Goal: Task Accomplishment & Management: Use online tool/utility

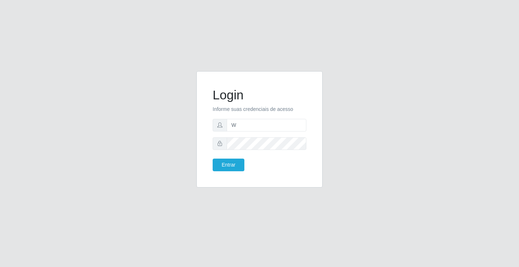
type input "william@ideal"
click at [213, 158] on button "Entrar" at bounding box center [229, 164] width 32 height 13
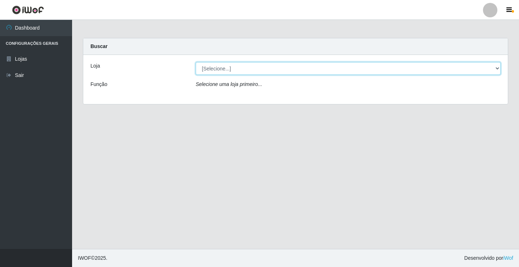
click at [307, 70] on select "[Selecione...] Ideal - Conceição" at bounding box center [348, 68] width 305 height 13
select select "231"
click at [196, 62] on select "[Selecione...] Ideal - Conceição" at bounding box center [348, 68] width 305 height 13
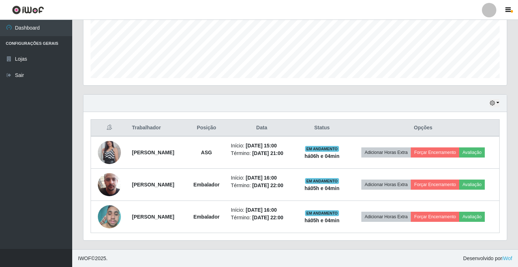
scroll to position [180, 0]
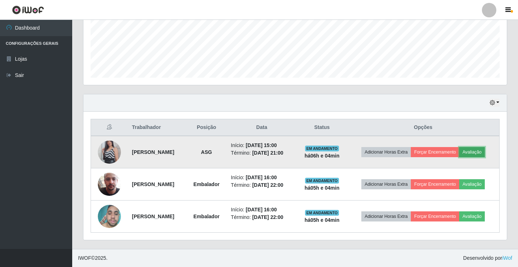
click at [475, 151] on button "Avaliação" at bounding box center [472, 152] width 26 height 10
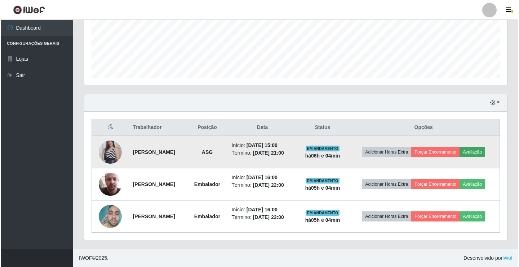
scroll to position [150, 419]
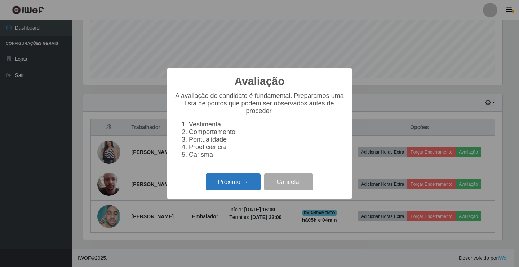
click at [236, 190] on button "Próximo →" at bounding box center [233, 181] width 55 height 17
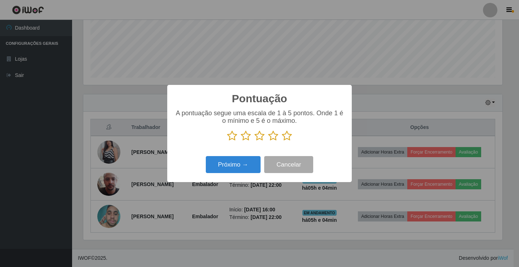
click at [291, 135] on icon at bounding box center [287, 135] width 10 height 11
click at [282, 141] on input "radio" at bounding box center [282, 141] width 0 height 0
click at [252, 168] on button "Próximo →" at bounding box center [233, 164] width 55 height 17
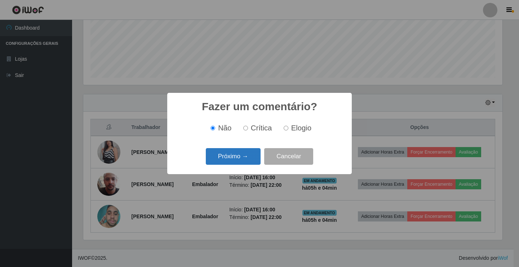
click at [241, 150] on button "Próximo →" at bounding box center [233, 156] width 55 height 17
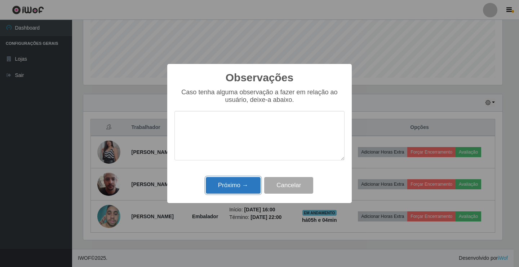
click at [242, 189] on button "Próximo →" at bounding box center [233, 185] width 55 height 17
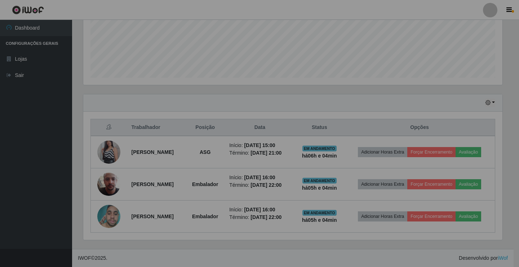
scroll to position [150, 423]
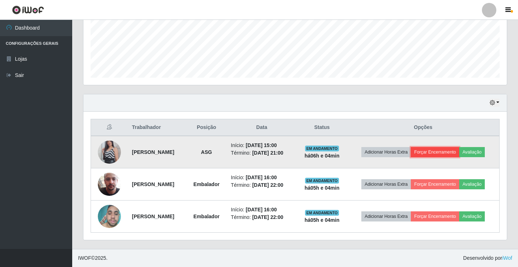
click at [436, 149] on button "Forçar Encerramento" at bounding box center [434, 152] width 48 height 10
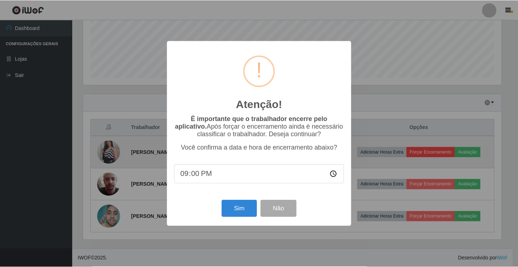
scroll to position [150, 419]
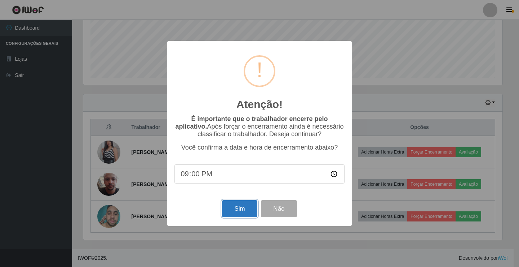
click at [251, 207] on button "Sim" at bounding box center [239, 208] width 35 height 17
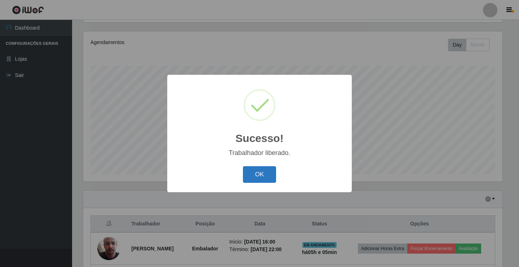
click at [269, 175] on button "OK" at bounding box center [260, 174] width 34 height 17
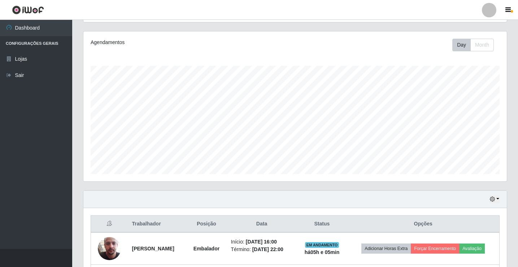
scroll to position [148, 0]
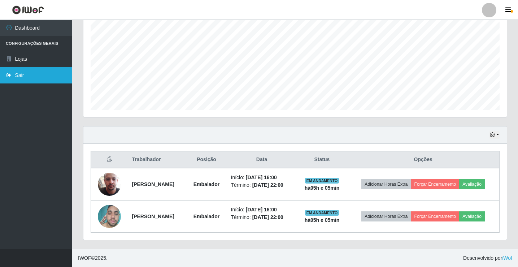
click at [26, 71] on link "Sair" at bounding box center [36, 75] width 72 height 16
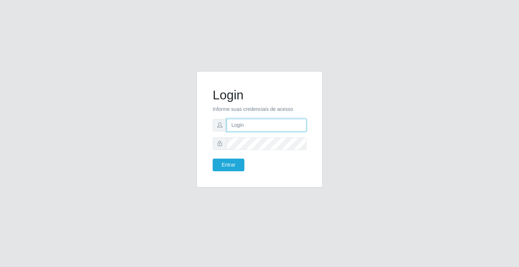
click at [243, 127] on input "text" at bounding box center [267, 125] width 80 height 13
type input "zivaneide@ideal"
click at [213, 158] on button "Entrar" at bounding box center [229, 164] width 32 height 13
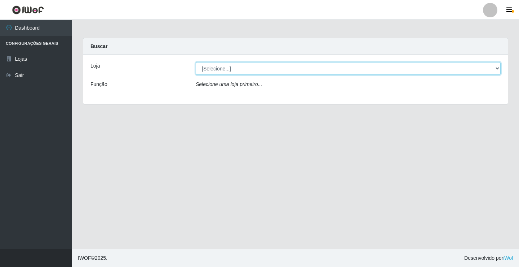
drag, startPoint x: 218, startPoint y: 68, endPoint x: 221, endPoint y: 74, distance: 6.1
click at [219, 68] on select "[Selecione...] Ideal - Conceição" at bounding box center [348, 68] width 305 height 13
select select "231"
click at [196, 62] on select "[Selecione...] Ideal - Conceição" at bounding box center [348, 68] width 305 height 13
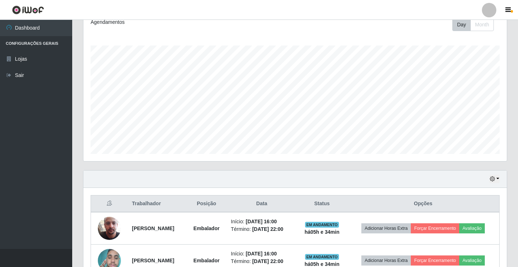
scroll to position [148, 0]
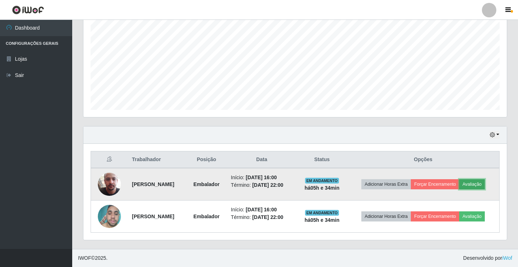
click at [480, 183] on button "Avaliação" at bounding box center [472, 184] width 26 height 10
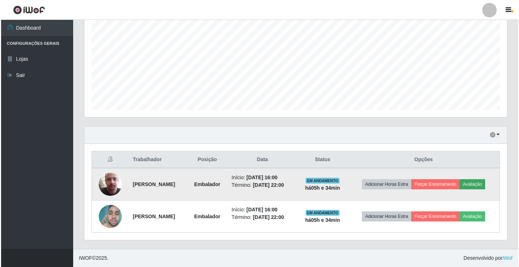
scroll to position [150, 419]
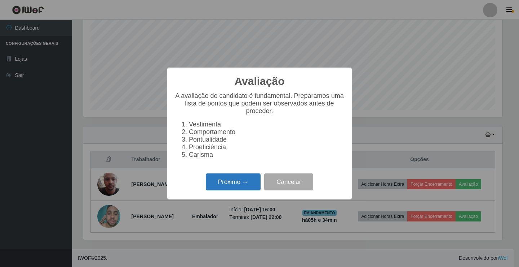
click at [237, 186] on button "Próximo →" at bounding box center [233, 181] width 55 height 17
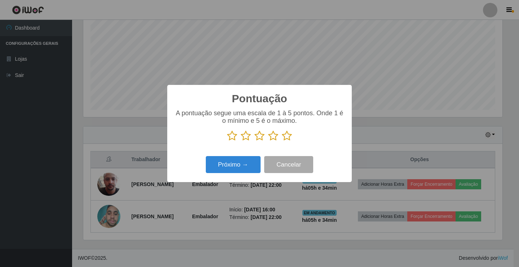
scroll to position [360522, 360252]
click at [287, 133] on icon at bounding box center [287, 135] width 10 height 11
click at [282, 141] on input "radio" at bounding box center [282, 141] width 0 height 0
click at [234, 170] on button "Próximo →" at bounding box center [233, 164] width 55 height 17
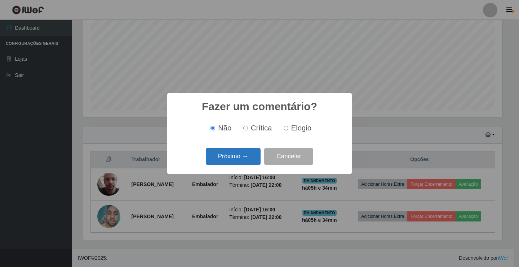
click at [250, 159] on button "Próximo →" at bounding box center [233, 156] width 55 height 17
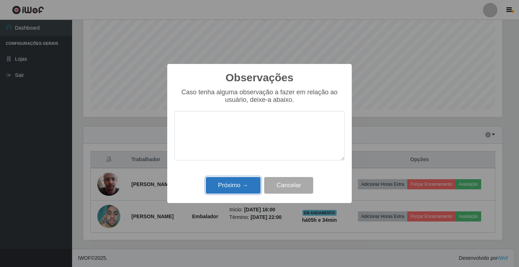
click at [233, 185] on button "Próximo →" at bounding box center [233, 185] width 55 height 17
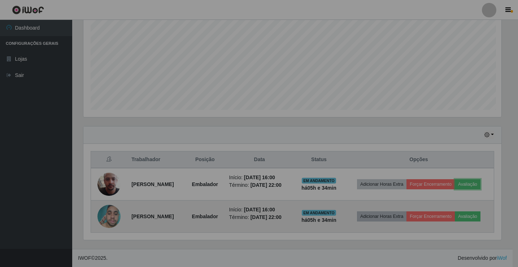
scroll to position [150, 423]
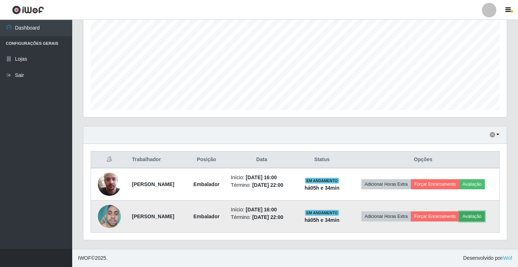
click at [474, 217] on button "Avaliação" at bounding box center [472, 216] width 26 height 10
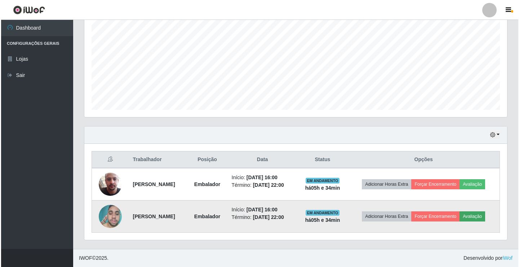
scroll to position [150, 419]
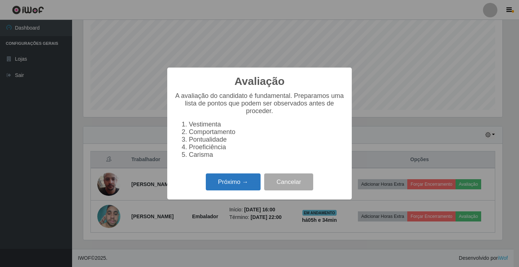
click at [247, 180] on button "Próximo →" at bounding box center [233, 181] width 55 height 17
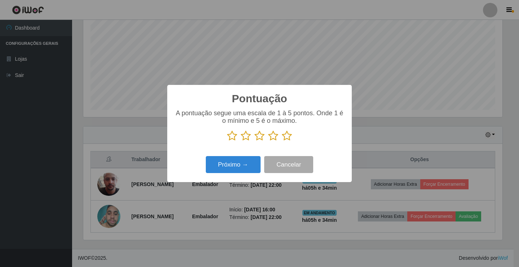
click at [283, 140] on icon at bounding box center [287, 135] width 10 height 11
click at [282, 141] on input "radio" at bounding box center [282, 141] width 0 height 0
click at [252, 161] on button "Próximo →" at bounding box center [233, 164] width 55 height 17
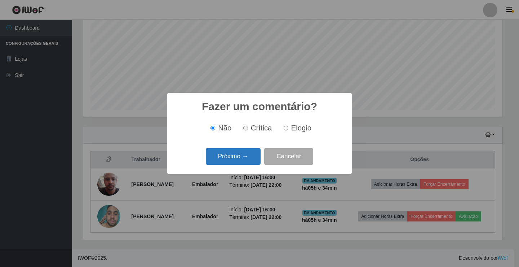
click at [247, 155] on button "Próximo →" at bounding box center [233, 156] width 55 height 17
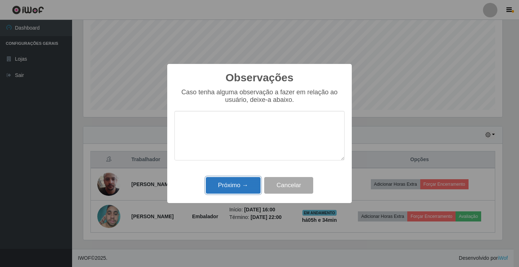
drag, startPoint x: 245, startPoint y: 181, endPoint x: 243, endPoint y: 185, distance: 4.2
click at [244, 181] on button "Próximo →" at bounding box center [233, 185] width 55 height 17
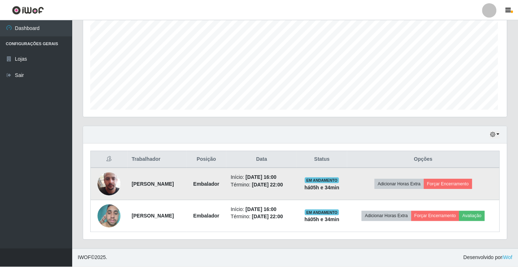
scroll to position [150, 423]
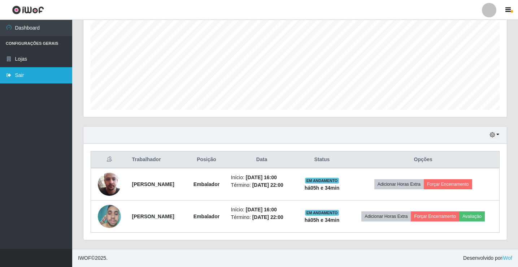
click at [34, 71] on link "Sair" at bounding box center [36, 75] width 72 height 16
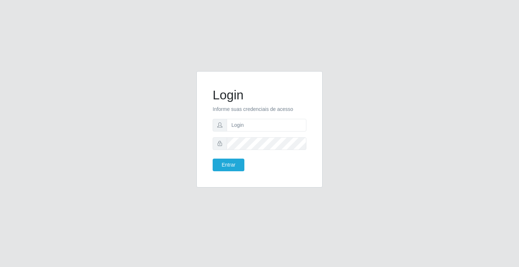
click at [244, 120] on input "text" at bounding box center [267, 125] width 80 height 13
type input "zivaneide@ideal"
click at [213, 158] on button "Entrar" at bounding box center [229, 164] width 32 height 13
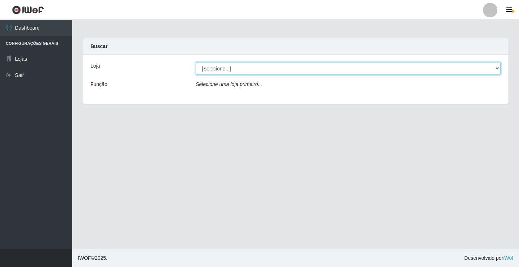
click at [224, 67] on select "[Selecione...] Ideal - Conceição" at bounding box center [348, 68] width 305 height 13
select select "231"
click at [196, 62] on select "[Selecione...] Ideal - Conceição" at bounding box center [348, 68] width 305 height 13
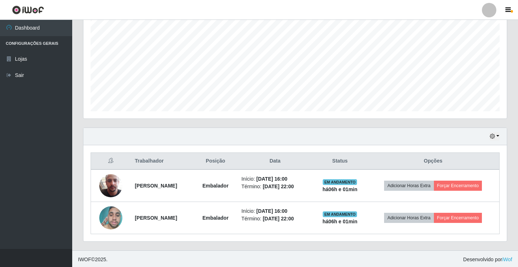
scroll to position [148, 0]
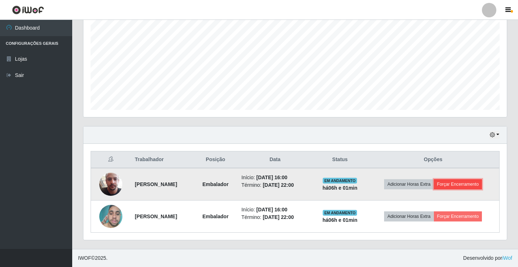
click at [462, 182] on button "Forçar Encerramento" at bounding box center [458, 184] width 48 height 10
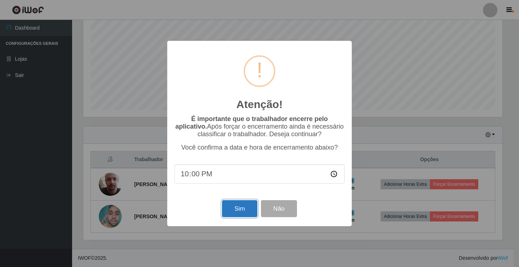
click at [245, 209] on button "Sim" at bounding box center [239, 208] width 35 height 17
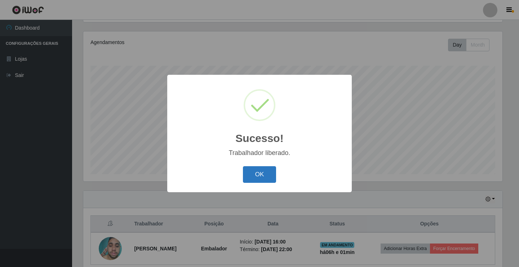
click at [259, 178] on button "OK" at bounding box center [260, 174] width 34 height 17
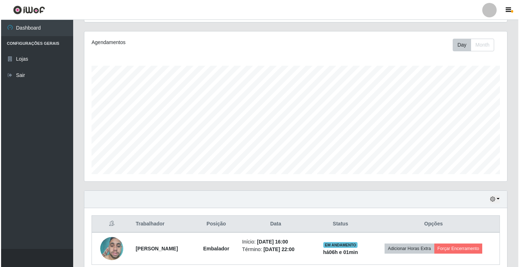
scroll to position [116, 0]
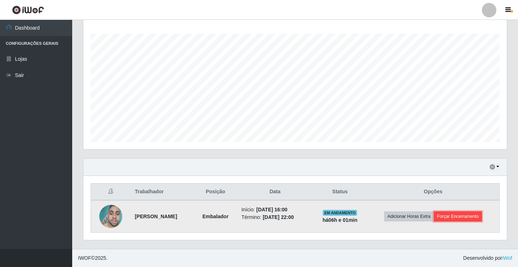
click at [453, 213] on button "Forçar Encerramento" at bounding box center [458, 216] width 48 height 10
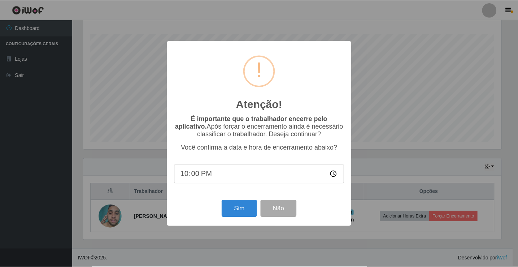
scroll to position [150, 419]
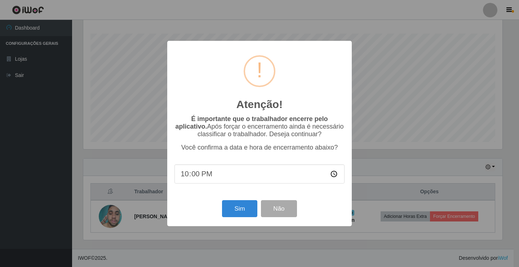
click at [216, 216] on div "Sim Não" at bounding box center [260, 208] width 170 height 21
click at [240, 206] on button "Sim" at bounding box center [239, 208] width 35 height 17
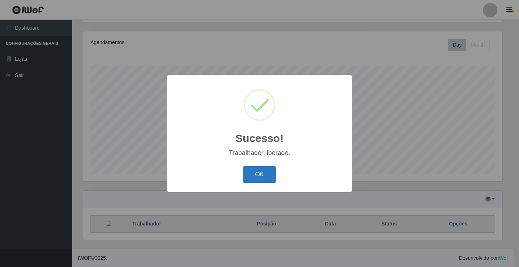
click at [259, 175] on button "OK" at bounding box center [260, 174] width 34 height 17
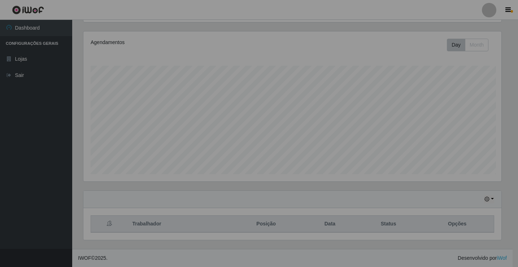
scroll to position [150, 423]
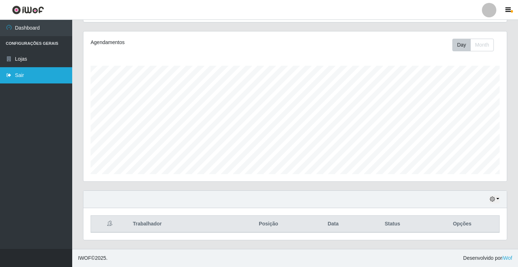
click at [14, 73] on link "Sair" at bounding box center [36, 75] width 72 height 16
